Goal: Navigation & Orientation: Find specific page/section

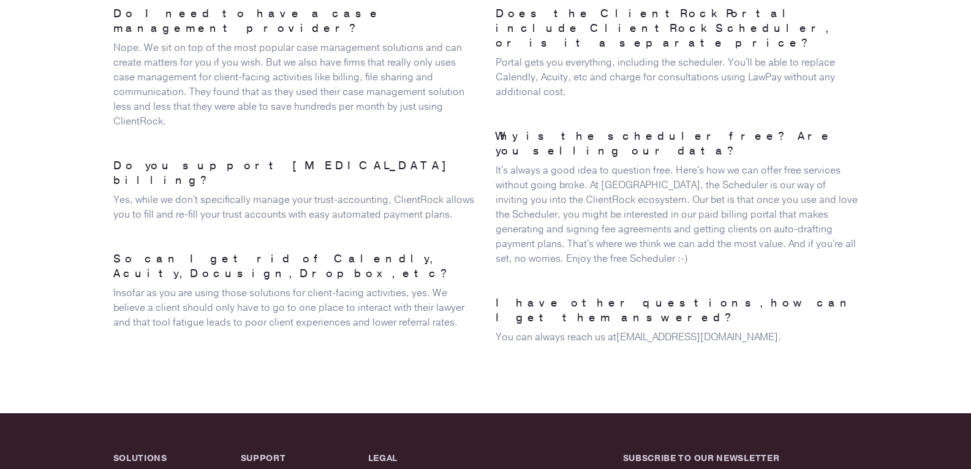
scroll to position [3106, 0]
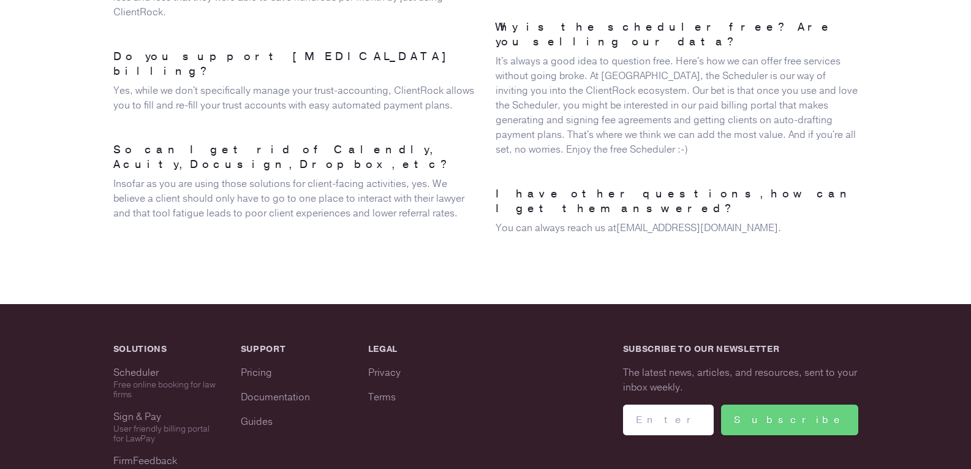
copy p "5or7 Software"
drag, startPoint x: 152, startPoint y: 422, endPoint x: 192, endPoint y: 404, distance: 43.6
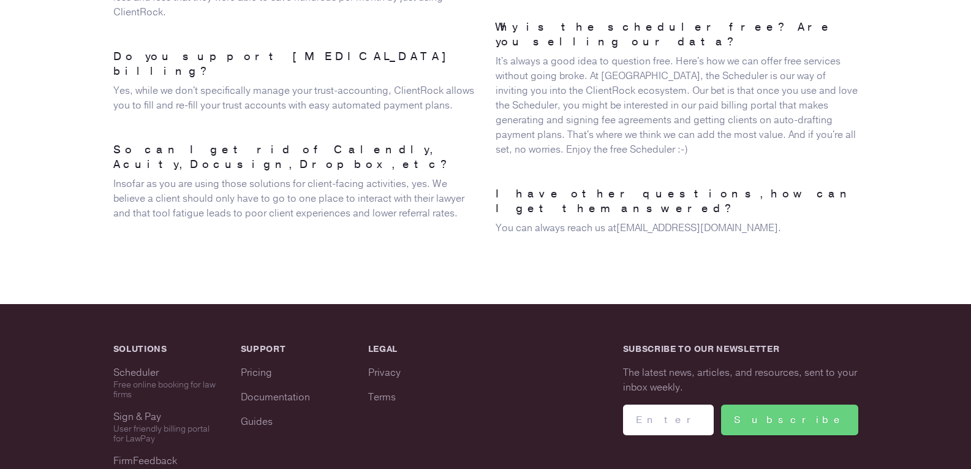
drag, startPoint x: 382, startPoint y: 268, endPoint x: 382, endPoint y: 257, distance: 10.4
click at [382, 366] on link "Privacy" at bounding box center [384, 372] width 32 height 13
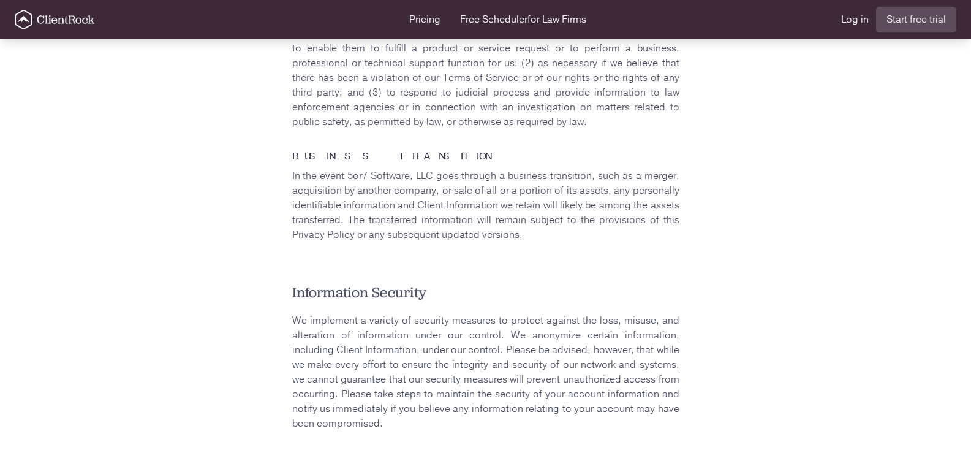
scroll to position [1139, 0]
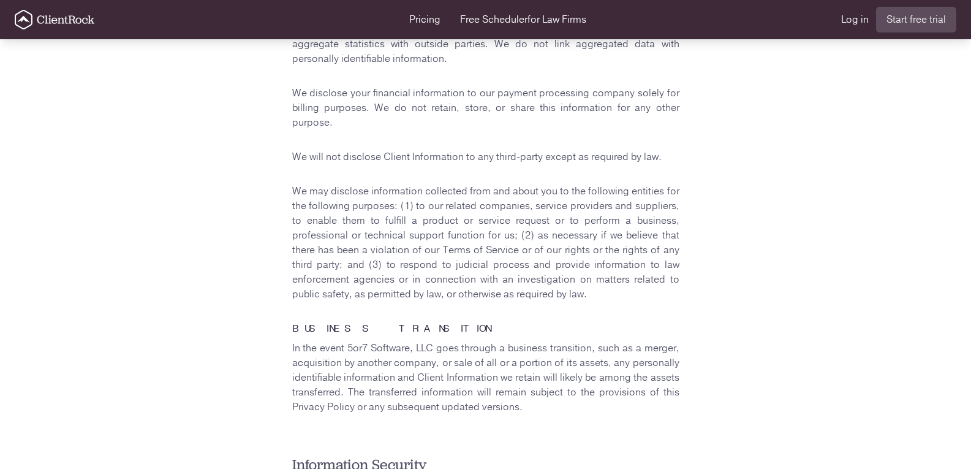
click at [796, 12] on nav "Pricing Free Scheduler for Law Firms Log in Start free trial" at bounding box center [486, 19] width 942 height 25
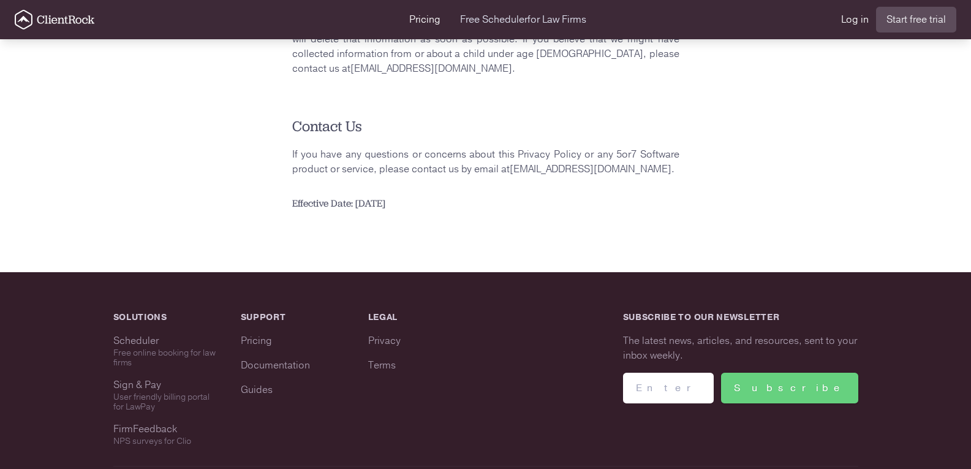
scroll to position [1997, 0]
